Goal: Find contact information: Find contact information

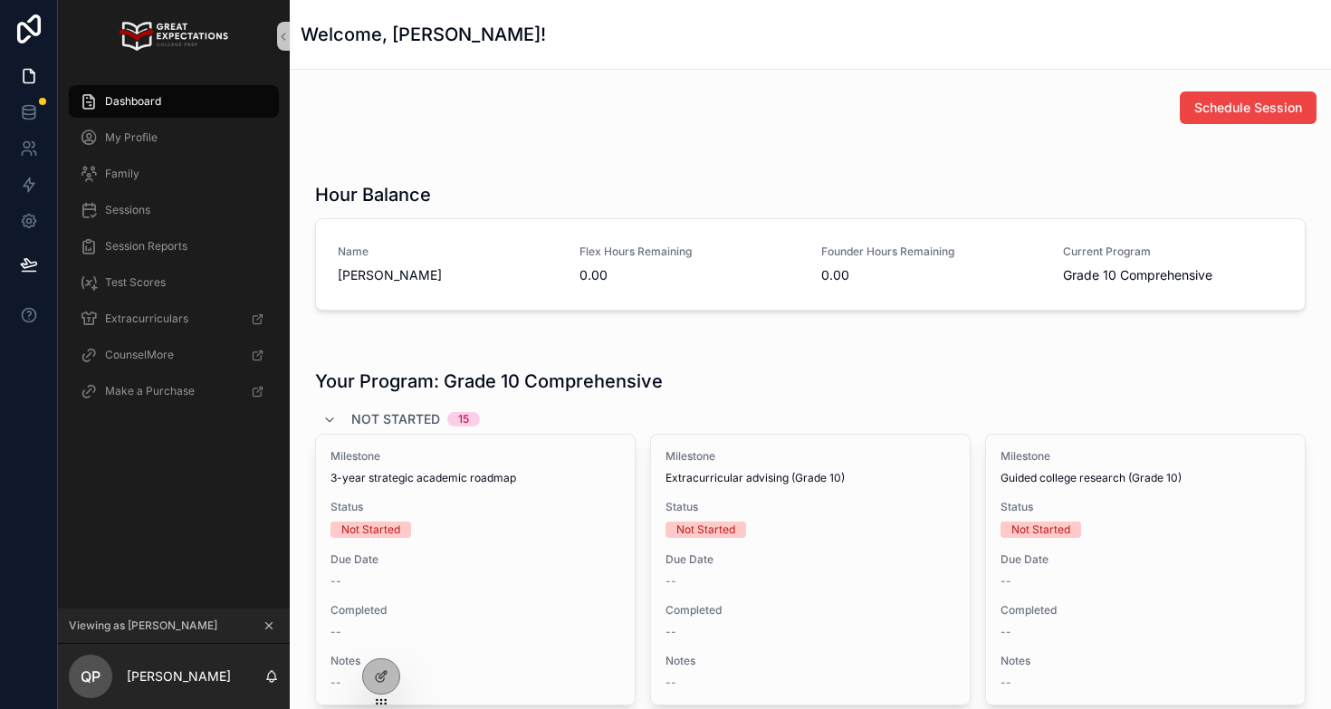
click at [269, 624] on icon "scrollable content" at bounding box center [268, 625] width 13 height 13
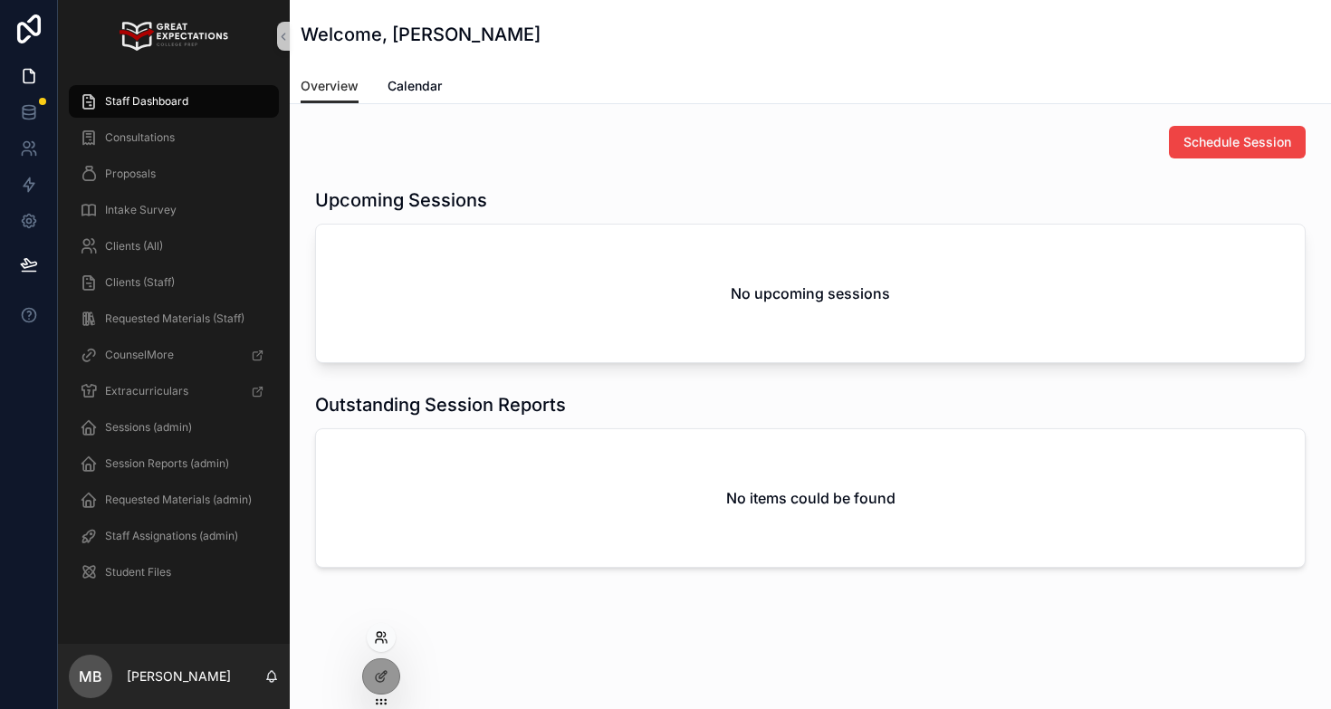
click at [386, 632] on icon at bounding box center [381, 637] width 14 height 14
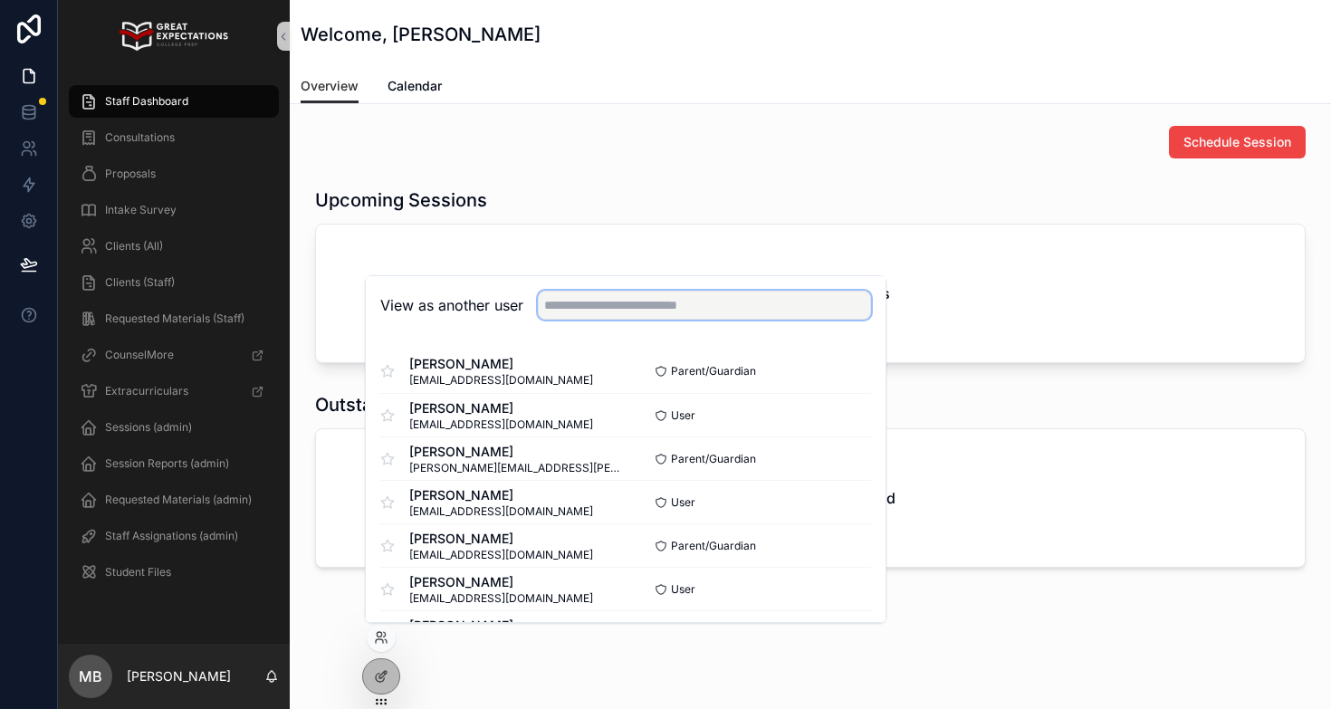
click at [625, 310] on input "text" at bounding box center [704, 305] width 333 height 29
type input "**********"
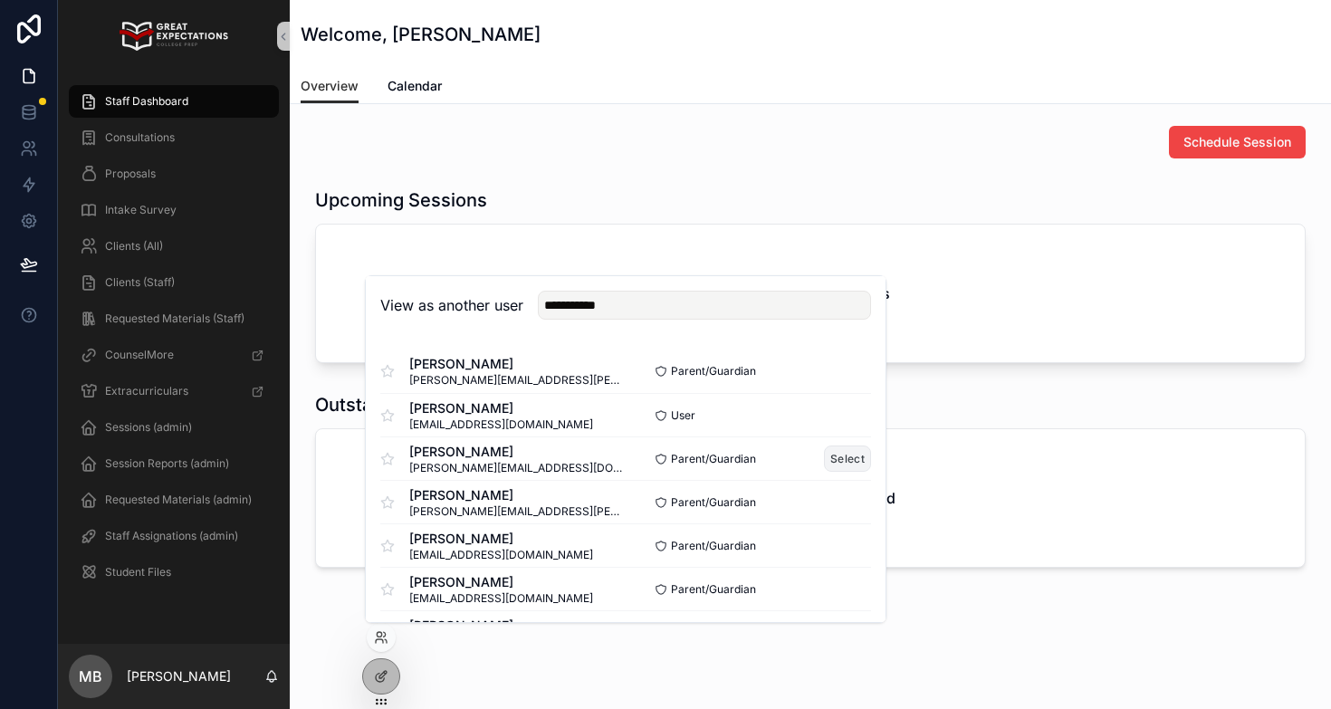
click at [845, 456] on button "Select" at bounding box center [847, 458] width 47 height 26
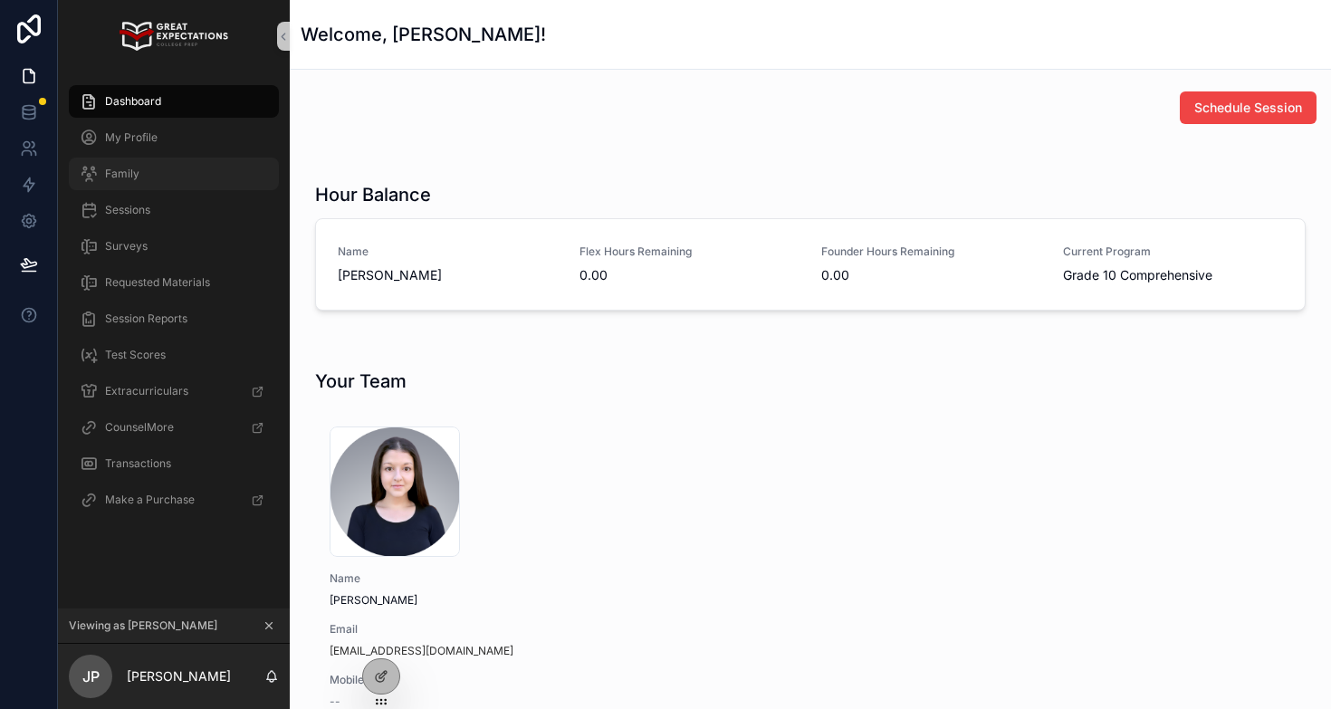
click at [228, 179] on div "Family" at bounding box center [174, 173] width 188 height 29
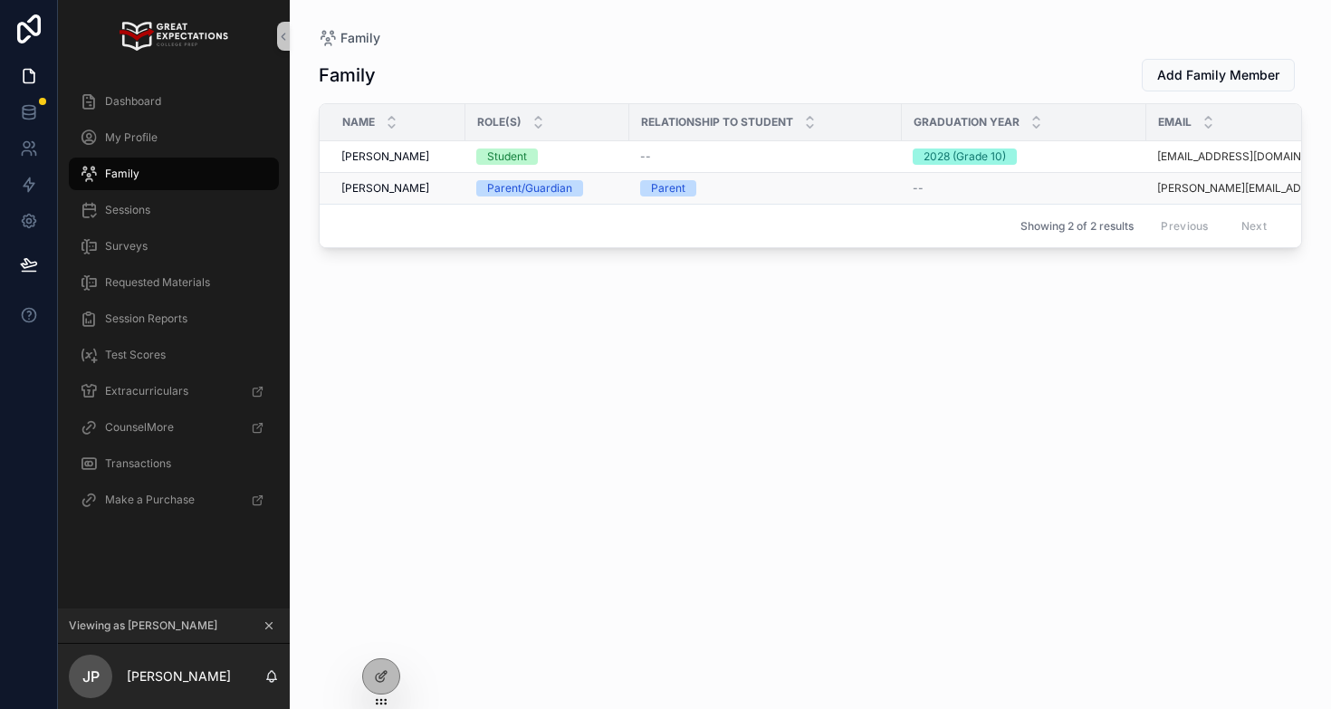
click at [361, 192] on span "Jill Pierce" at bounding box center [385, 188] width 88 height 14
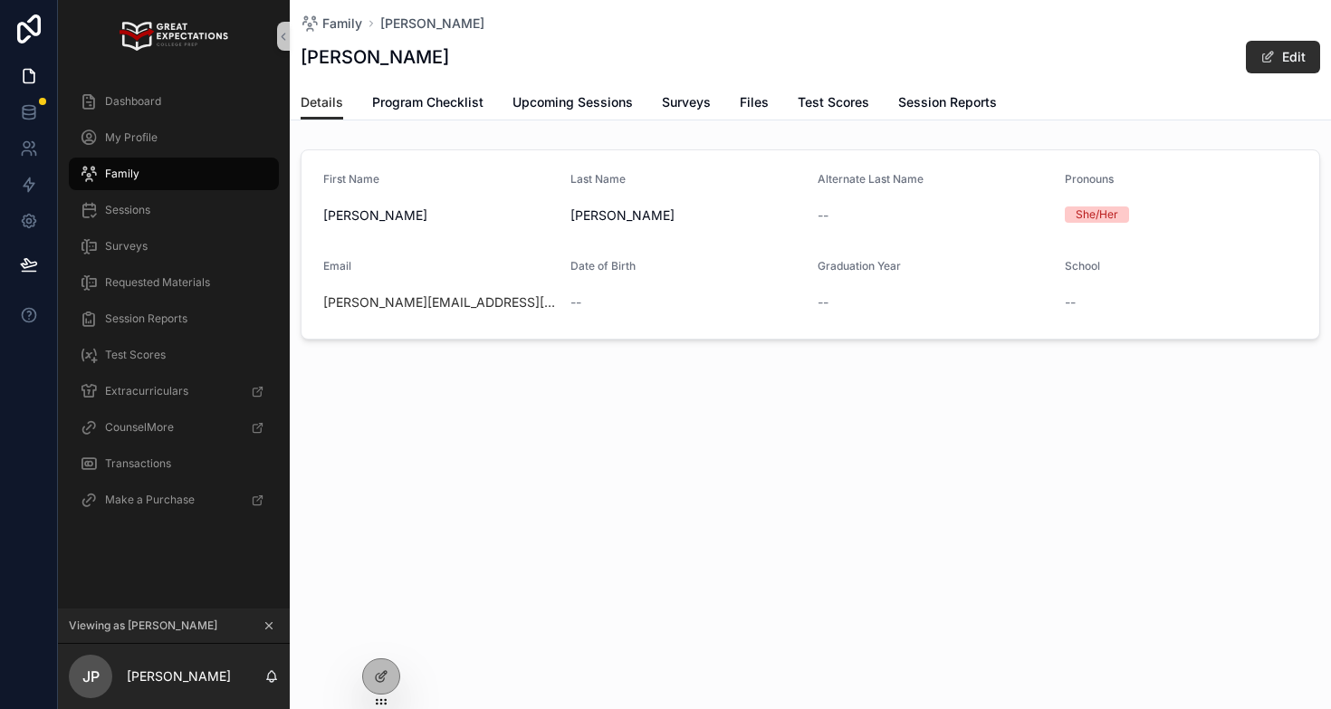
click at [465, 301] on div "jill@carterpierce.com" at bounding box center [439, 302] width 233 height 18
copy link "jill@carterpierce.com"
click at [264, 623] on icon "scrollable content" at bounding box center [268, 625] width 13 height 13
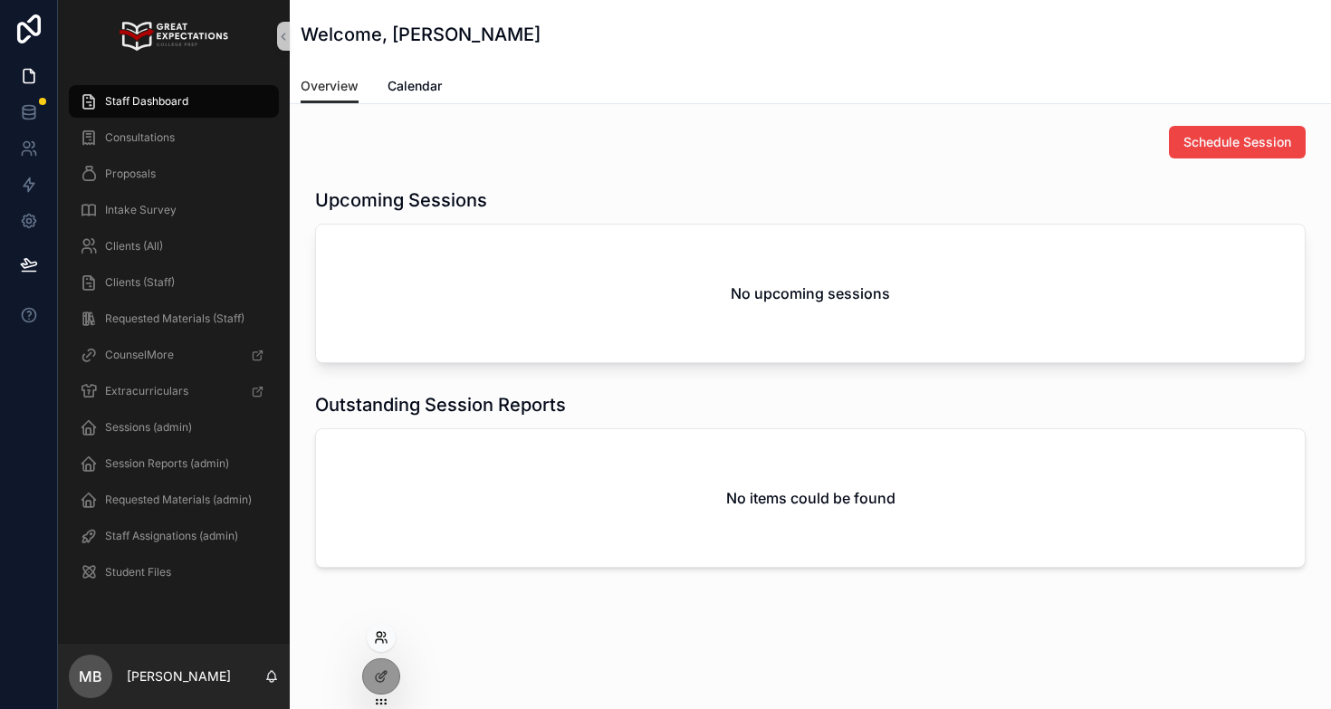
click at [379, 643] on icon at bounding box center [381, 637] width 14 height 14
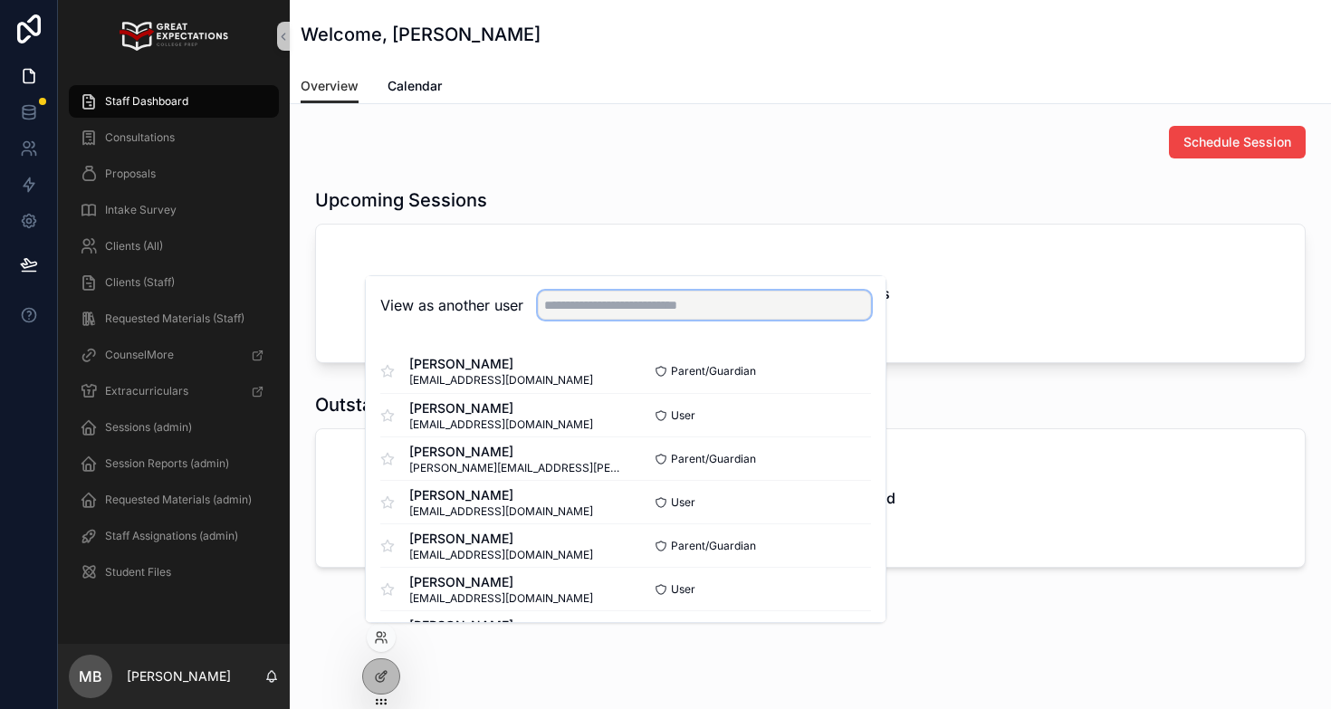
click at [644, 310] on input "text" at bounding box center [704, 305] width 333 height 29
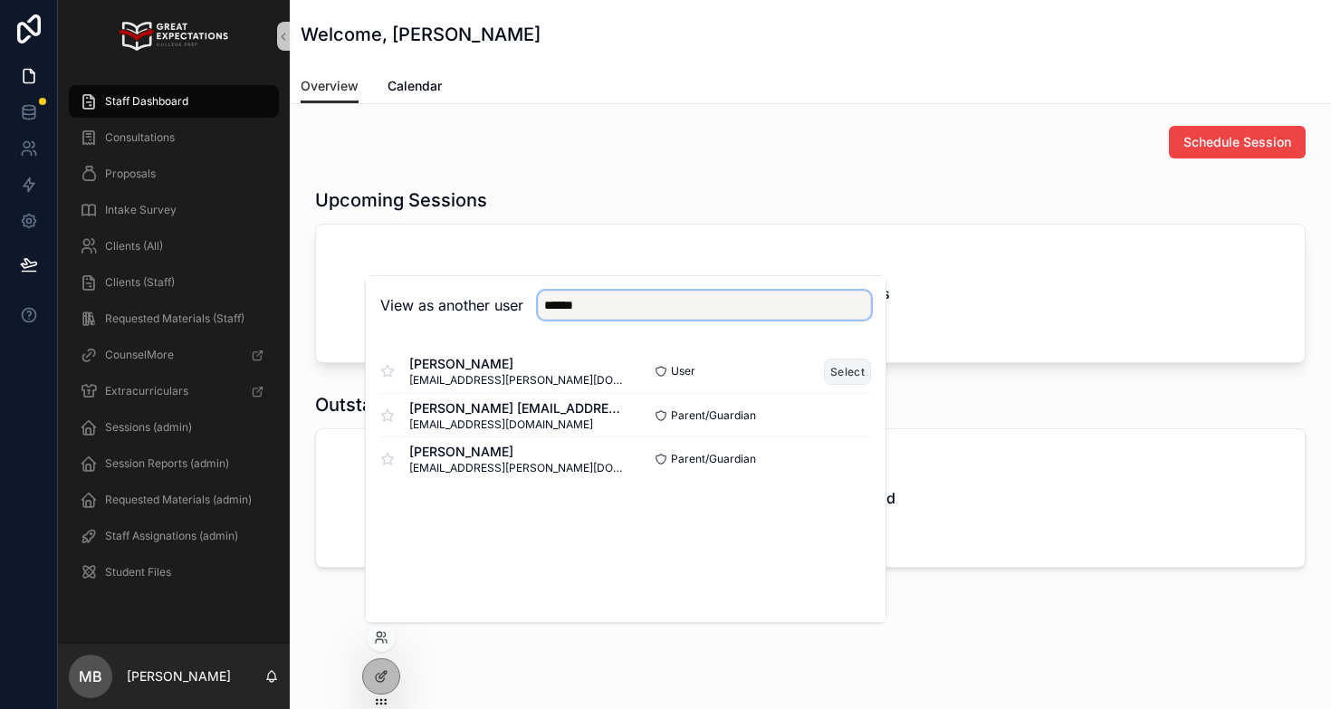
type input "******"
click at [851, 370] on button "Select" at bounding box center [847, 371] width 47 height 26
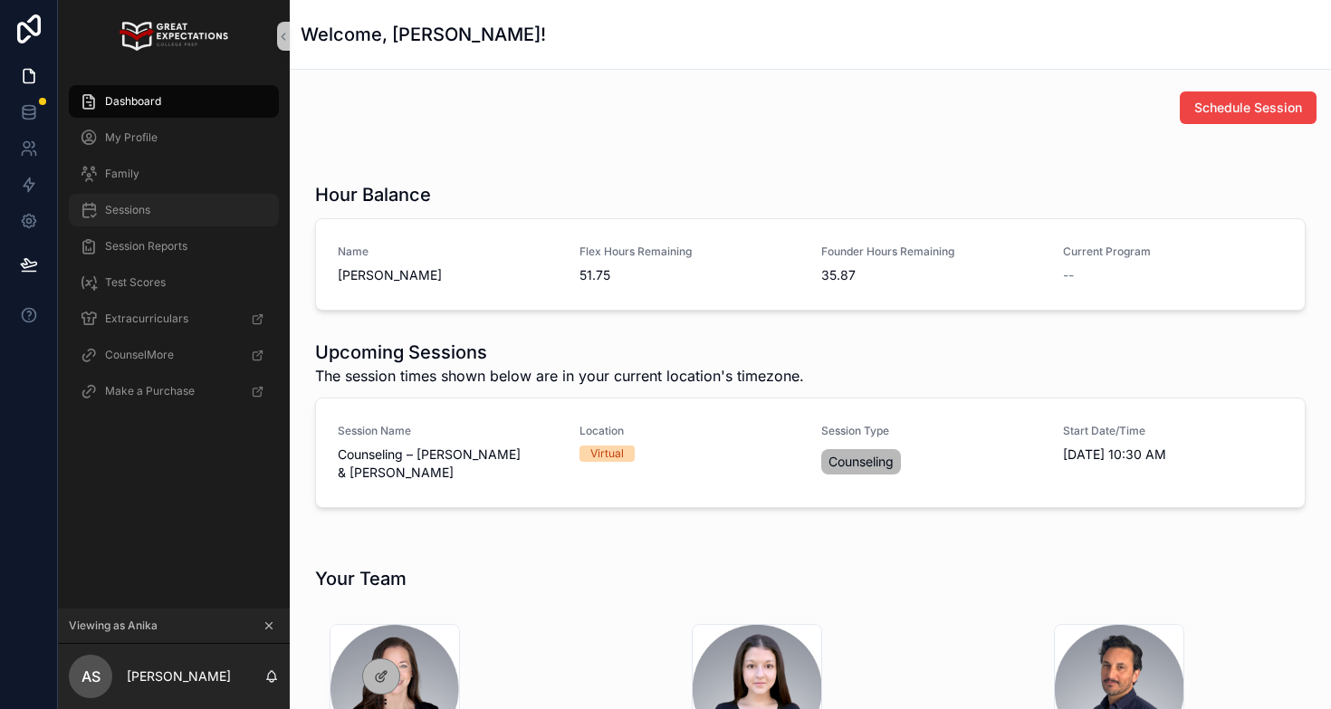
click at [130, 212] on span "Sessions" at bounding box center [127, 210] width 45 height 14
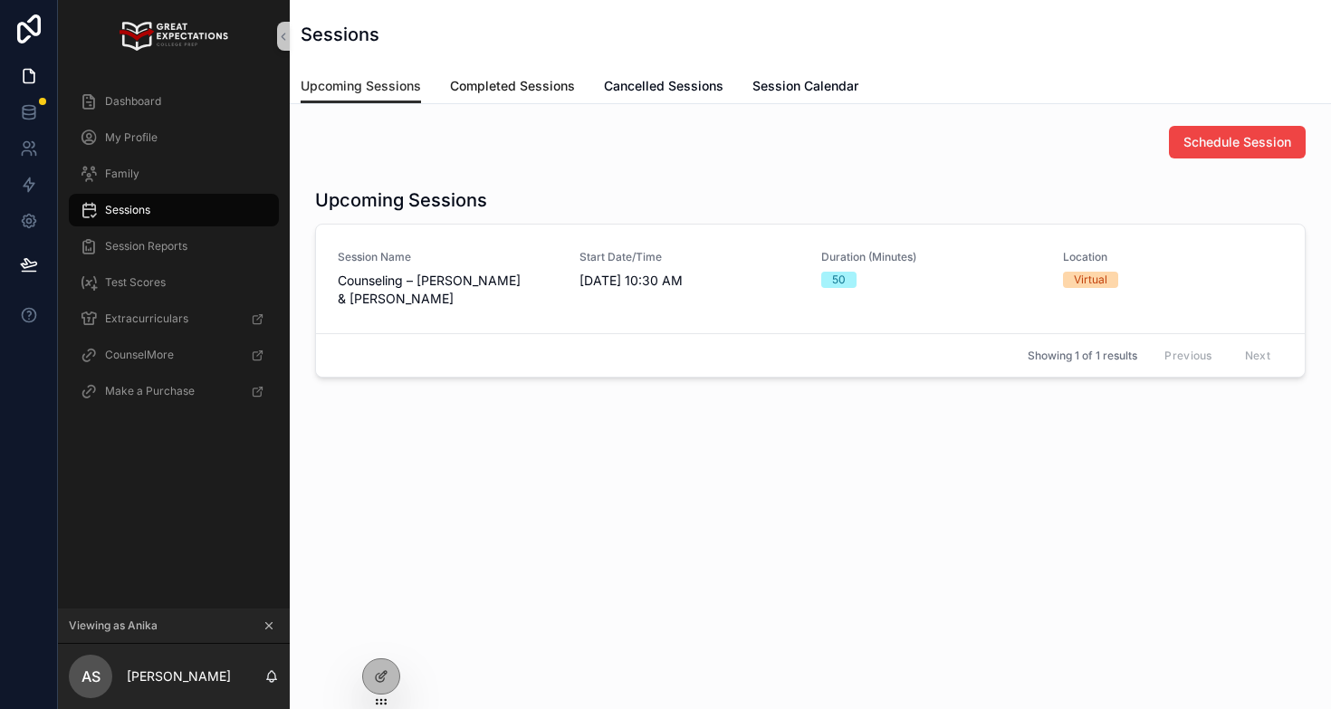
click at [466, 91] on span "Completed Sessions" at bounding box center [512, 86] width 125 height 18
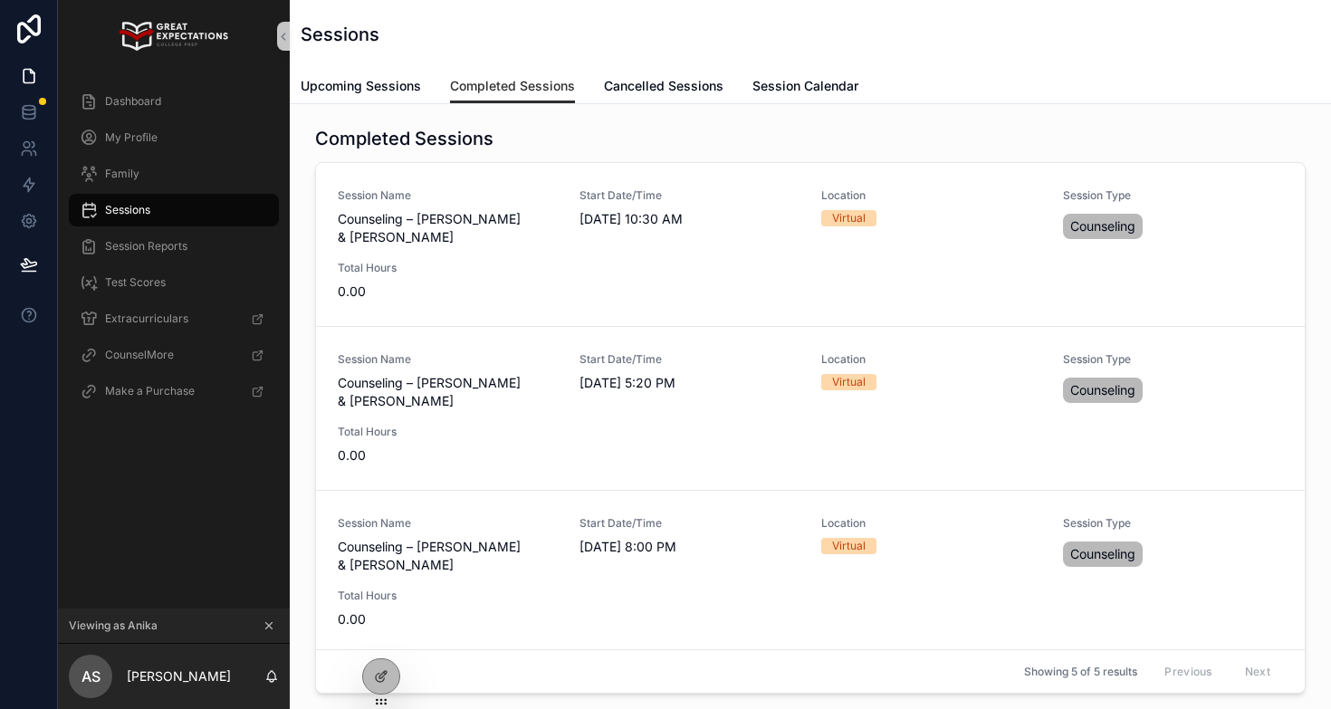
click at [203, 201] on div "Sessions" at bounding box center [174, 210] width 188 height 29
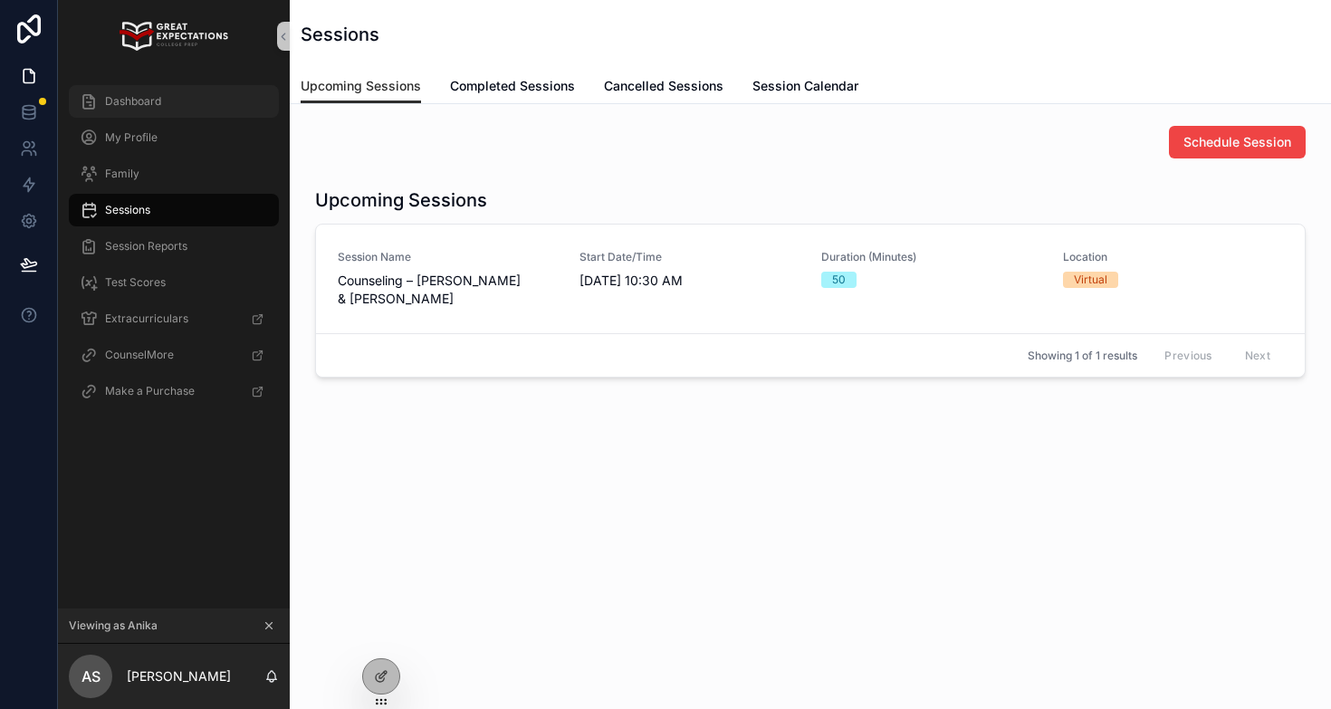
click at [146, 110] on div "Dashboard" at bounding box center [174, 101] width 188 height 29
